Goal: Transaction & Acquisition: Subscribe to service/newsletter

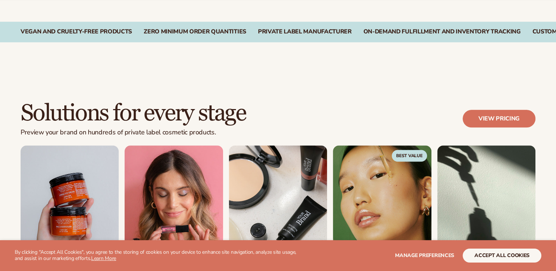
scroll to position [625, 0]
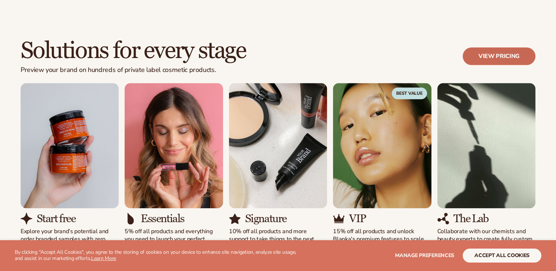
click at [491, 57] on link "View pricing" at bounding box center [499, 56] width 73 height 18
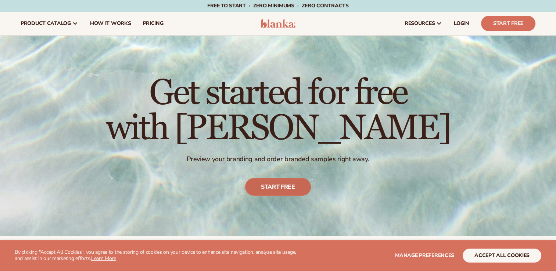
click at [266, 186] on link "Start free" at bounding box center [278, 187] width 66 height 18
click at [268, 187] on link "Start free" at bounding box center [278, 187] width 66 height 18
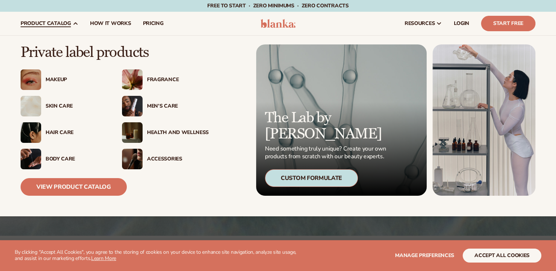
click at [59, 79] on div "Makeup" at bounding box center [77, 80] width 62 height 6
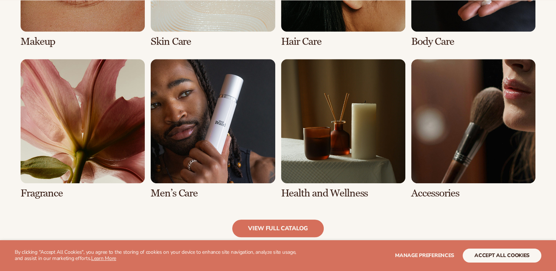
scroll to position [662, 0]
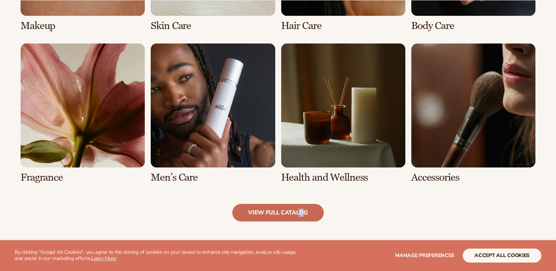
click at [279, 220] on link "view full catalog" at bounding box center [278, 213] width 92 height 18
drag, startPoint x: 279, startPoint y: 220, endPoint x: 258, endPoint y: 214, distance: 21.1
click at [258, 214] on link "view full catalog" at bounding box center [278, 213] width 92 height 18
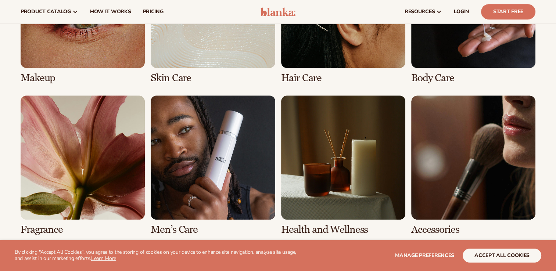
scroll to position [533, 0]
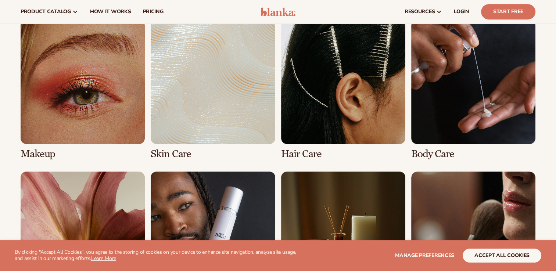
click at [216, 80] on link "2 / 8" at bounding box center [213, 90] width 124 height 140
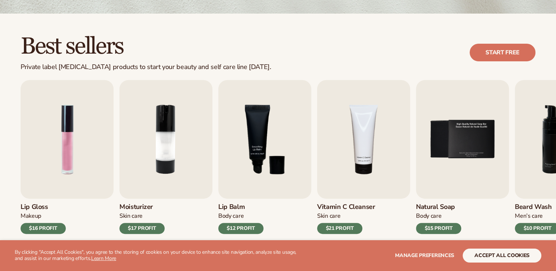
scroll to position [184, 0]
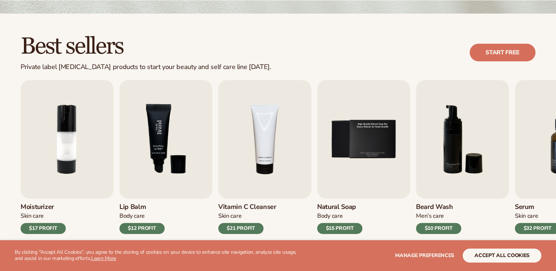
click at [155, 170] on img "3 / 9" at bounding box center [165, 139] width 93 height 119
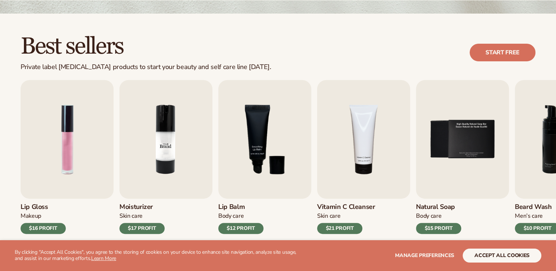
click at [172, 147] on img "2 / 9" at bounding box center [165, 139] width 93 height 119
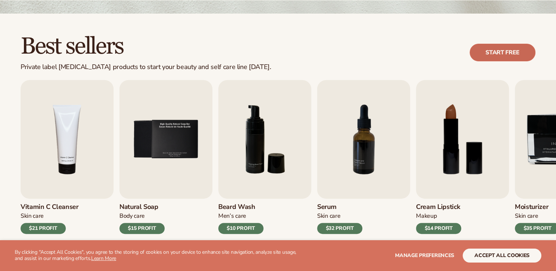
click at [506, 51] on link "Start free" at bounding box center [503, 53] width 66 height 18
